Goal: Use online tool/utility: Utilize a website feature to perform a specific function

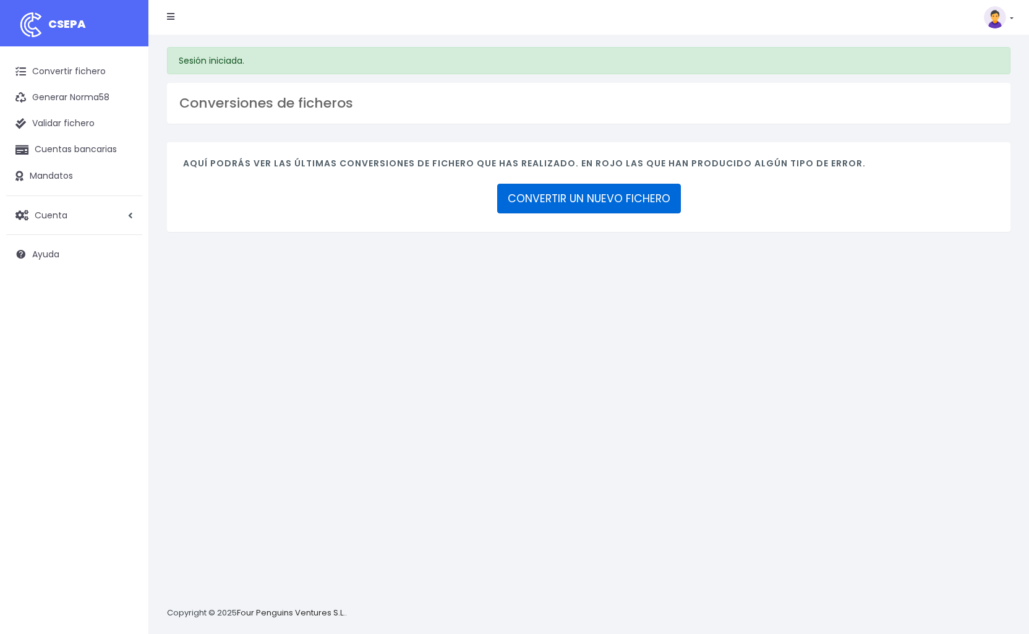
click at [585, 197] on link "CONVERTIR UN NUEVO FICHERO" at bounding box center [589, 199] width 184 height 30
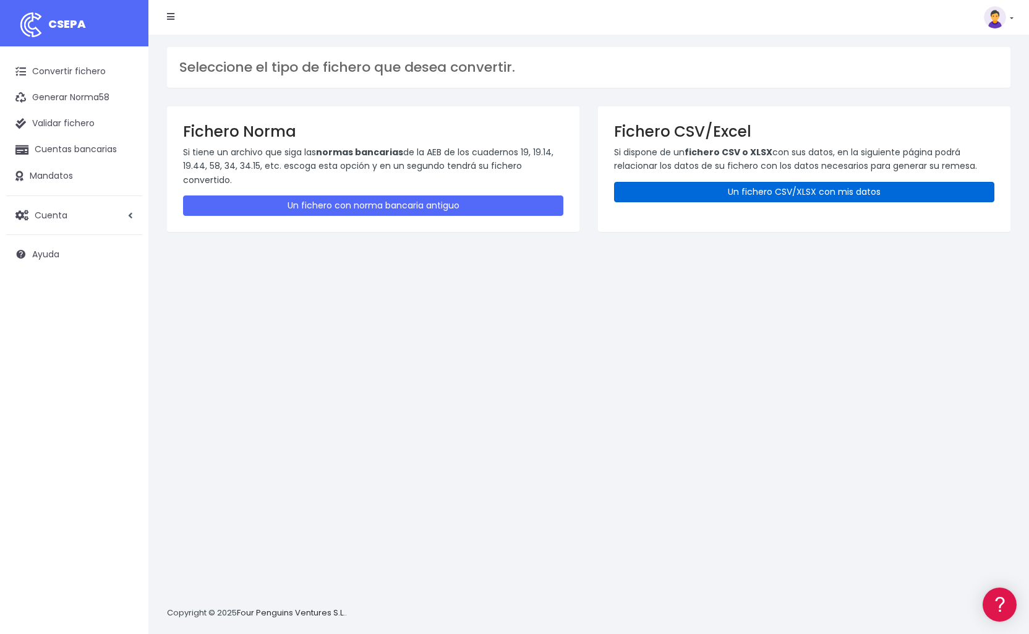
click at [725, 197] on link "Un fichero CSV/XLSX con mis datos" at bounding box center [804, 192] width 380 height 20
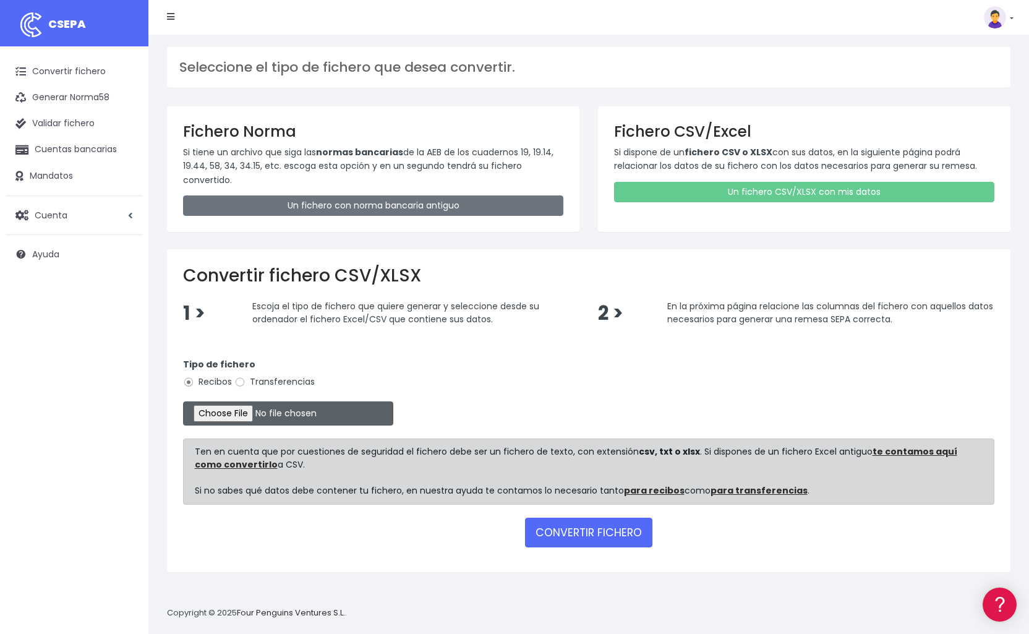
click at [207, 402] on input "file" at bounding box center [288, 413] width 210 height 24
type input "C:\fakepath\Remesa SEPTIEMBRE 2025_CSV.csv"
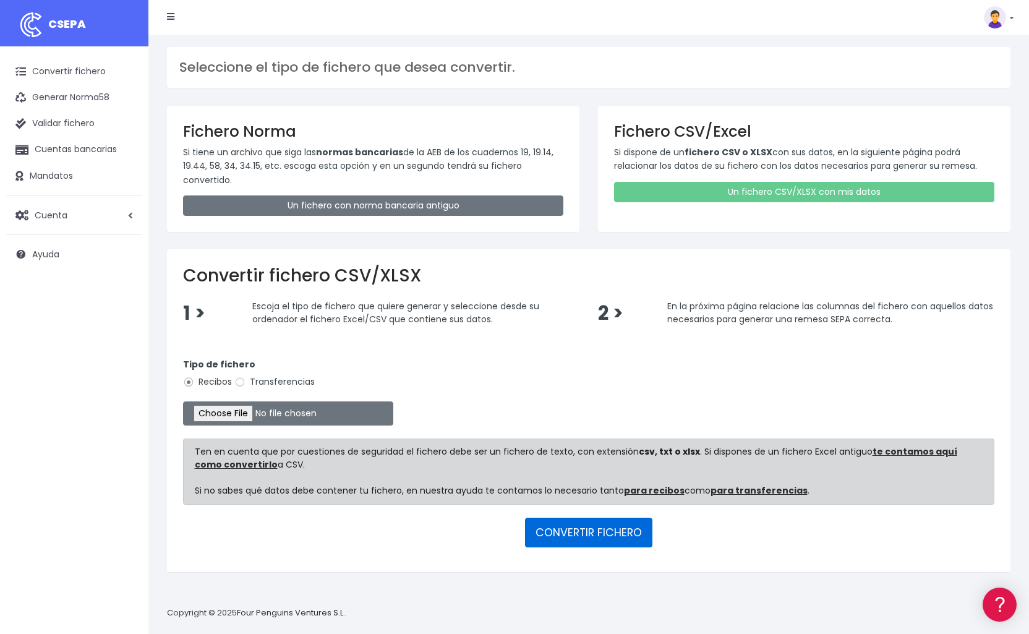
click at [575, 529] on button "CONVERTIR FICHERO" at bounding box center [588, 533] width 127 height 30
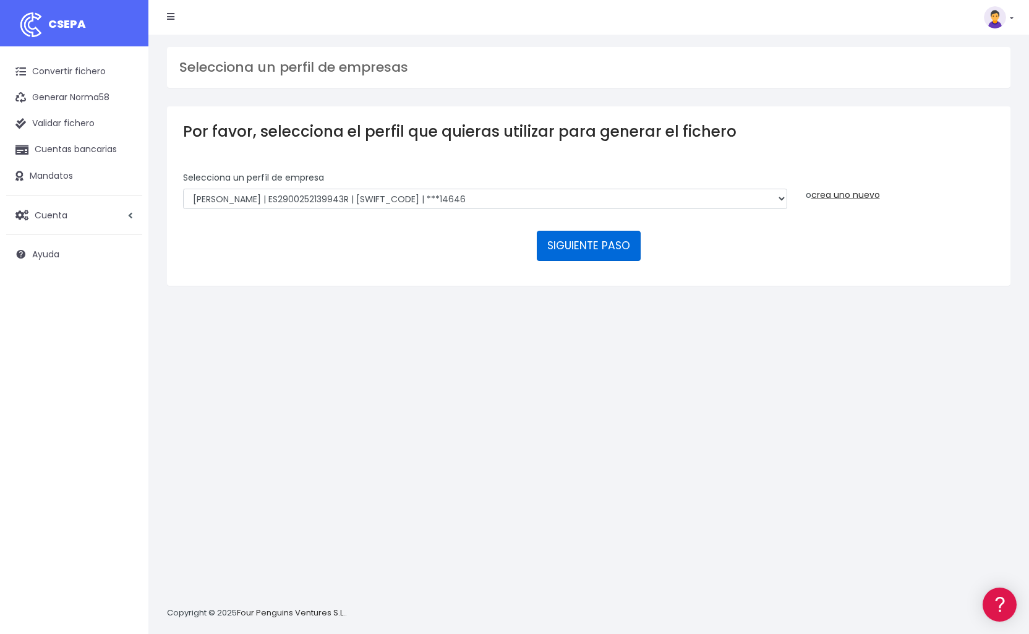
click at [578, 231] on button "SIGUIENTE PASO" at bounding box center [589, 246] width 104 height 30
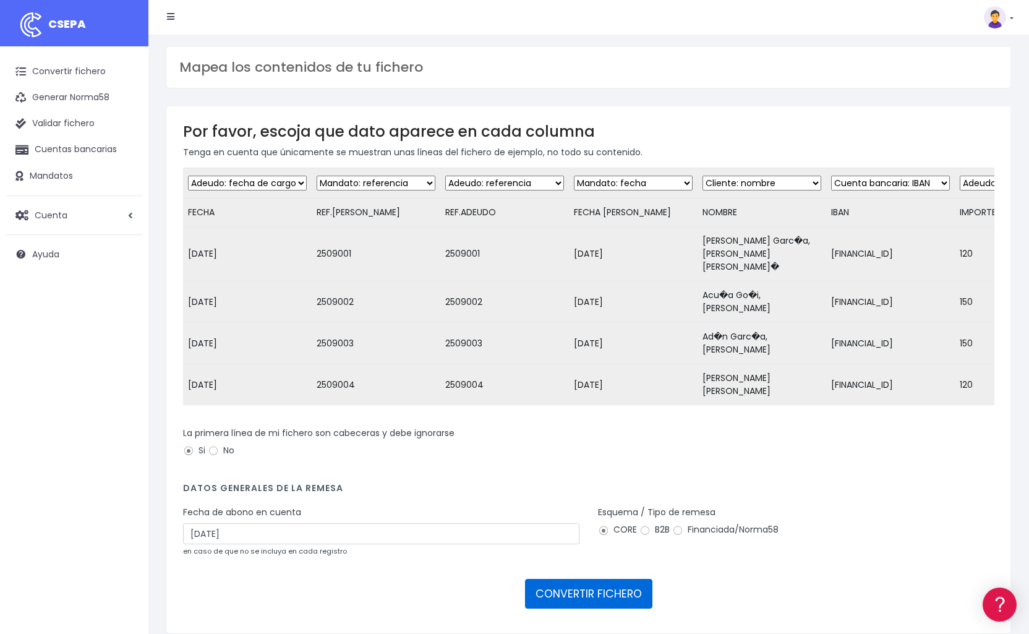
click at [609, 579] on button "CONVERTIR FICHERO" at bounding box center [588, 594] width 127 height 30
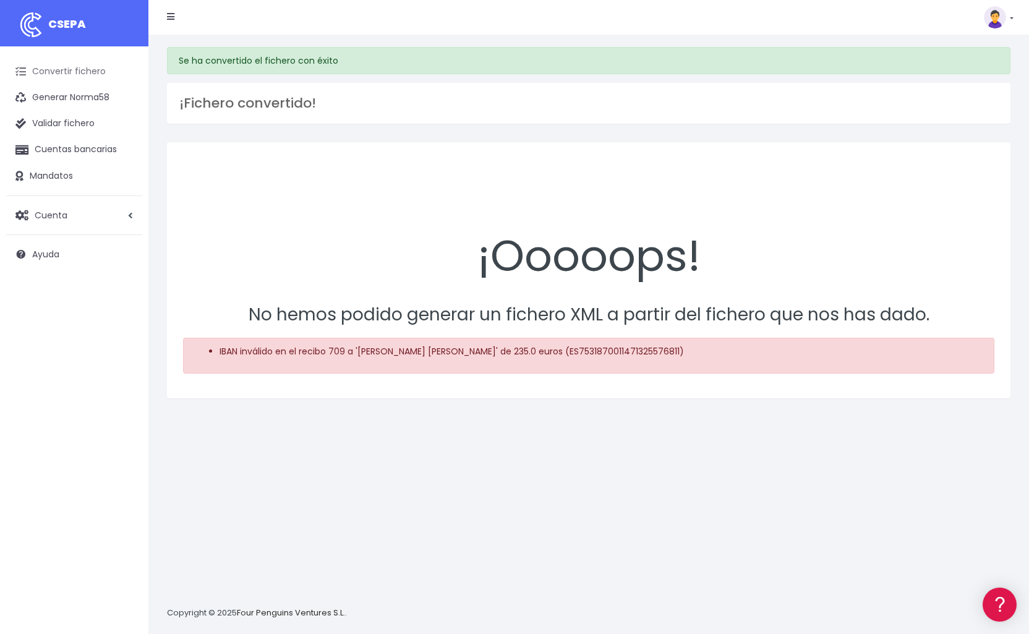
click at [56, 69] on link "Convertir fichero" at bounding box center [74, 72] width 136 height 26
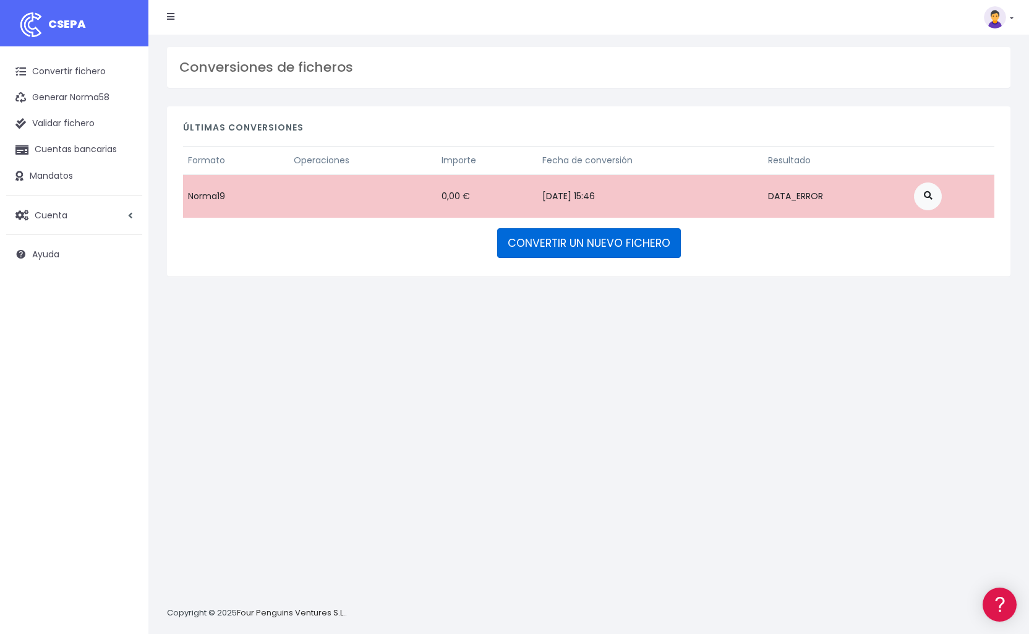
click at [603, 247] on link "CONVERTIR UN NUEVO FICHERO" at bounding box center [589, 243] width 184 height 30
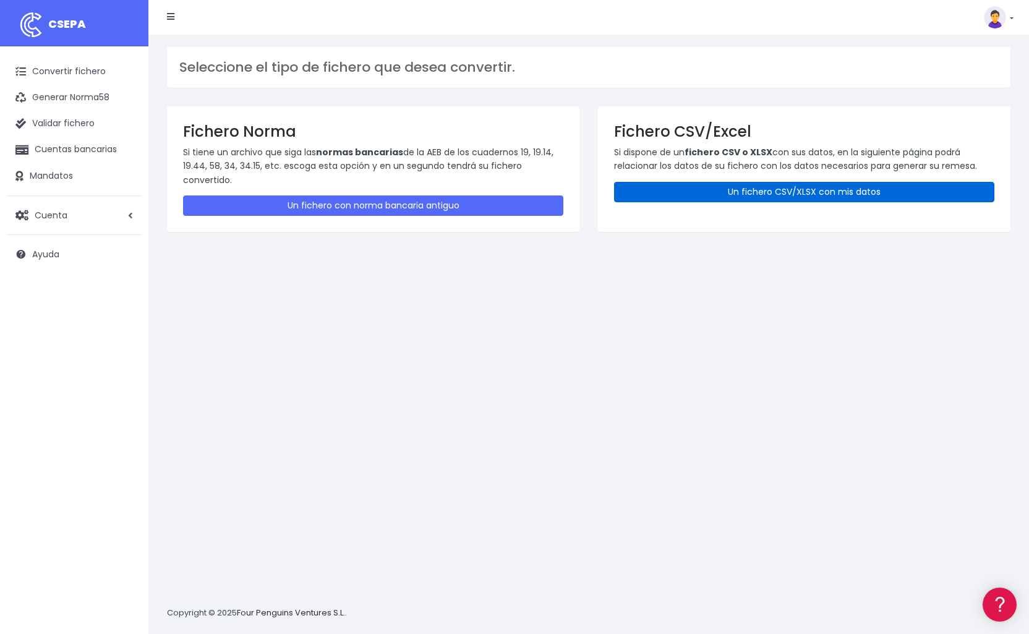
click at [802, 197] on link "Un fichero CSV/XLSX con mis datos" at bounding box center [804, 192] width 380 height 20
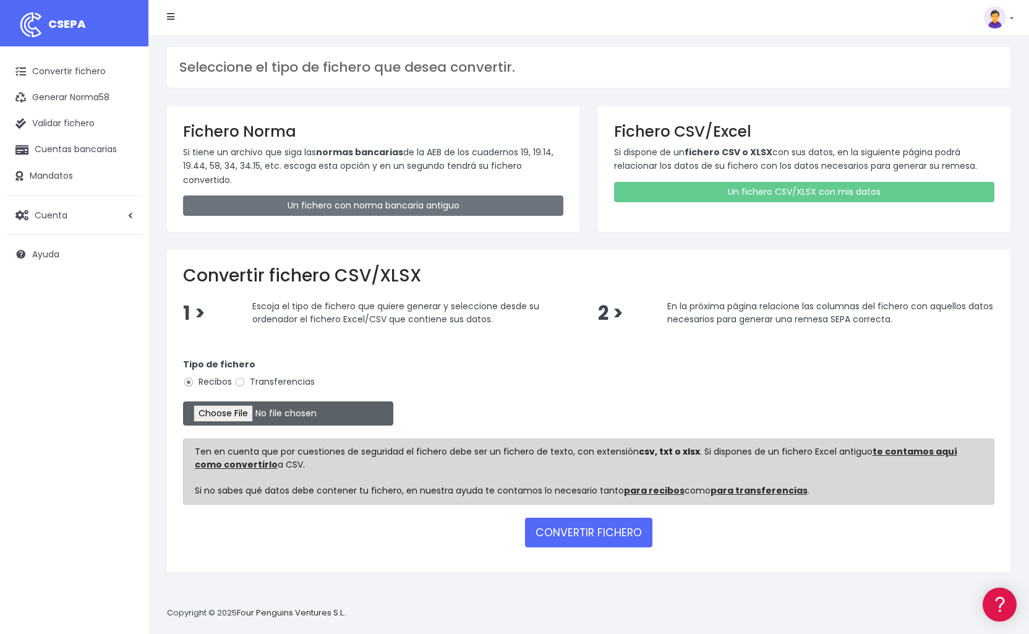
click at [224, 409] on input "file" at bounding box center [288, 413] width 210 height 24
type input "C:\fakepath\Remesa SEPTIEMBRE 2025_CSV.csv"
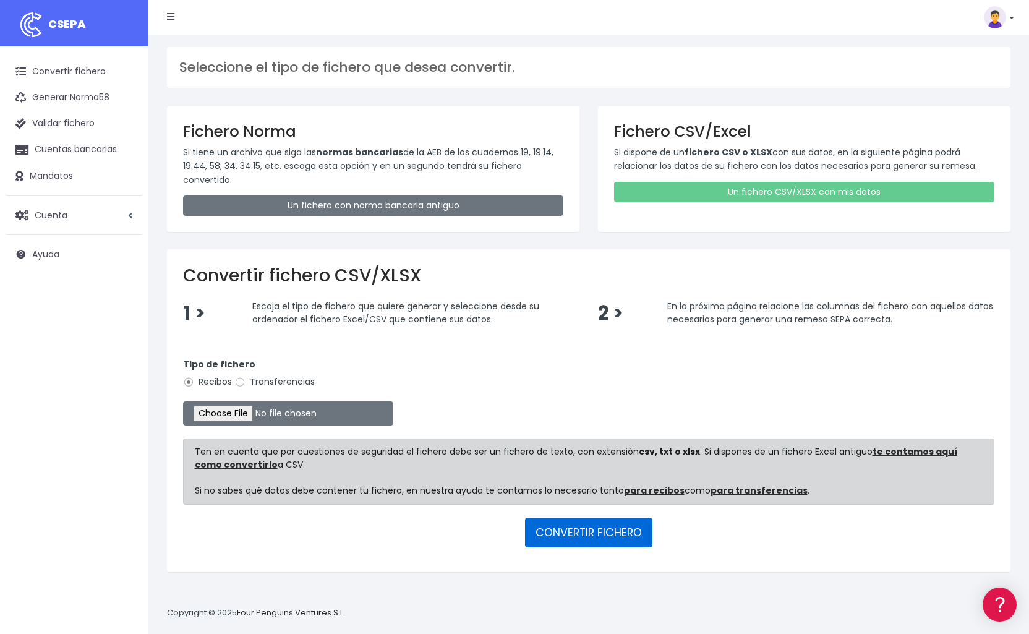
click at [614, 523] on button "CONVERTIR FICHERO" at bounding box center [588, 533] width 127 height 30
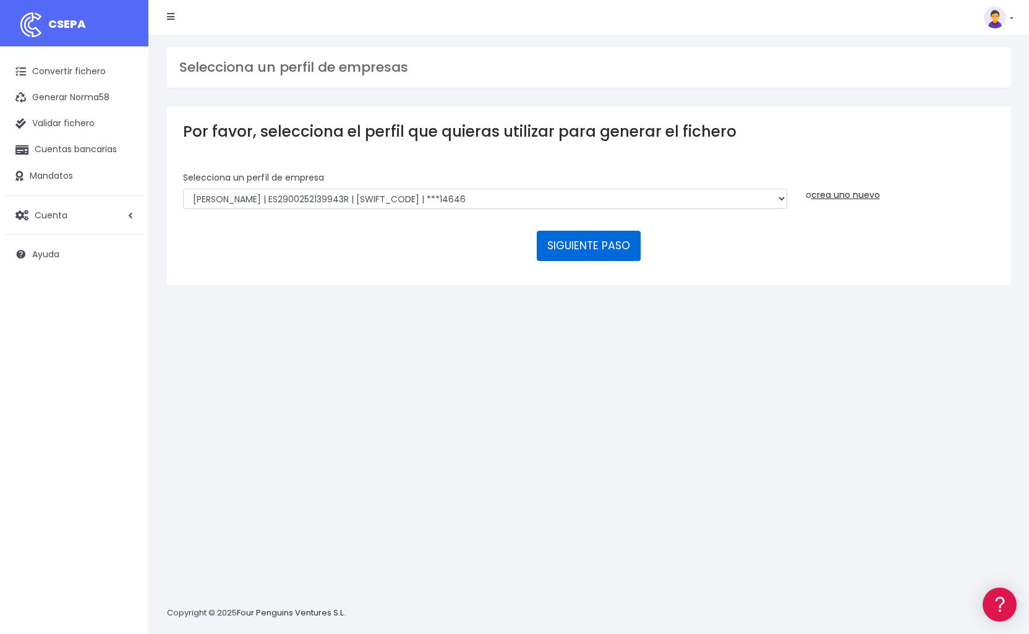
click at [600, 231] on button "SIGUIENTE PASO" at bounding box center [589, 246] width 104 height 30
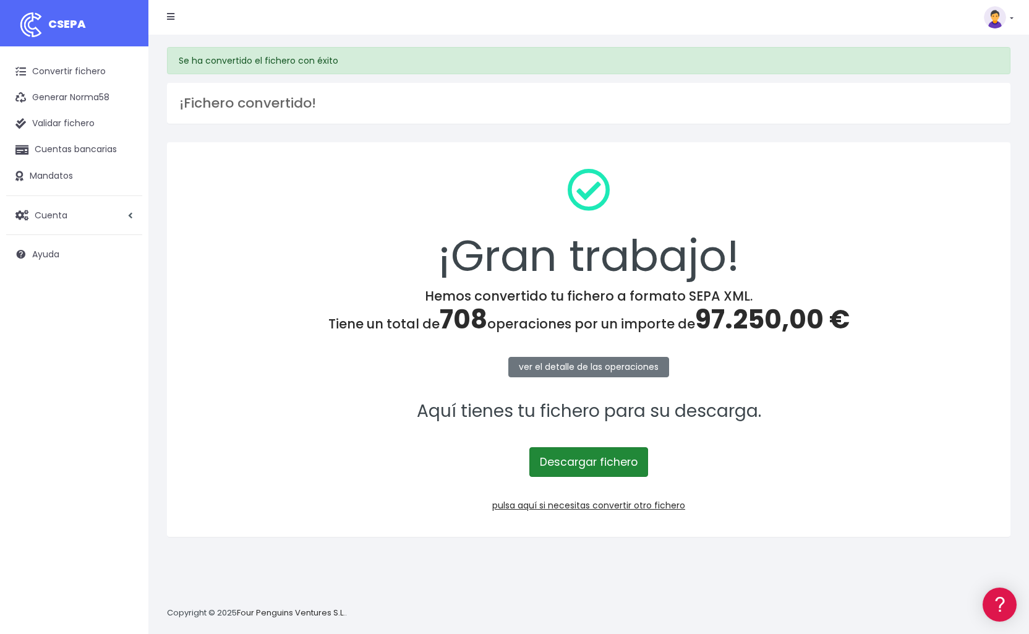
click at [587, 463] on link "Descargar fichero" at bounding box center [588, 462] width 119 height 30
click at [620, 462] on link "Descargar fichero" at bounding box center [588, 462] width 119 height 30
